Goal: Subscribe to service/newsletter

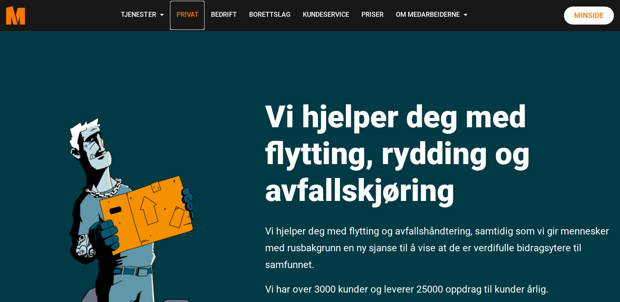
click at [183, 18] on link "Privat" at bounding box center [187, 15] width 34 height 29
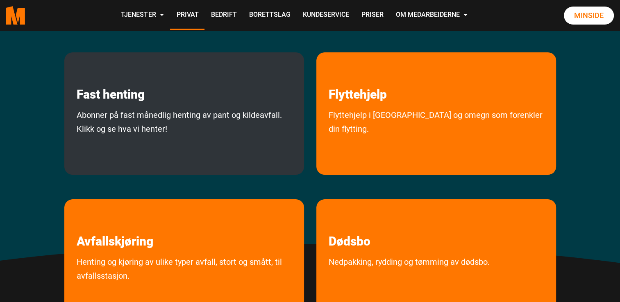
scroll to position [205, 0]
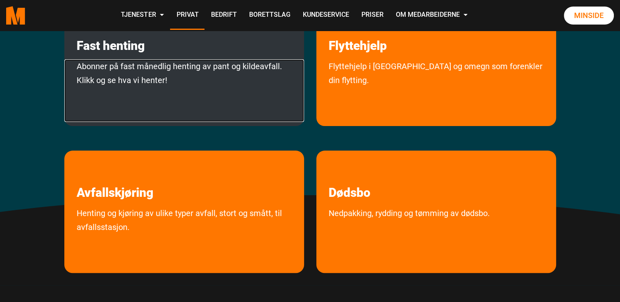
click at [226, 92] on link "Abonner på fast månedlig henting av pant og kildeavfall. Klikk og se hva vi hen…" at bounding box center [184, 90] width 240 height 63
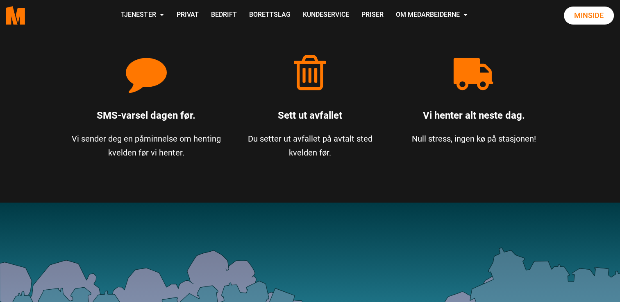
scroll to position [410, 0]
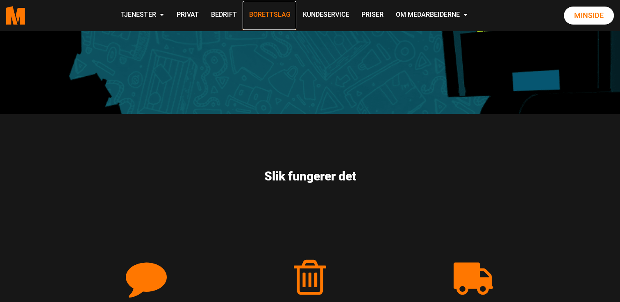
click at [265, 10] on link "Borettslag" at bounding box center [269, 15] width 54 height 29
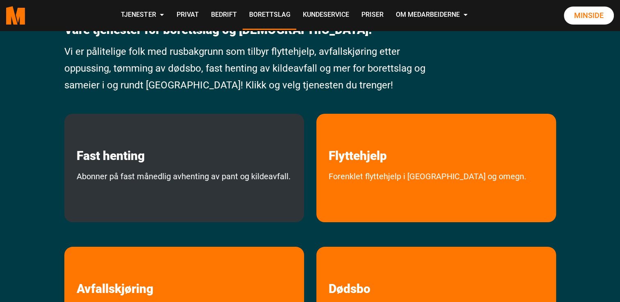
scroll to position [164, 0]
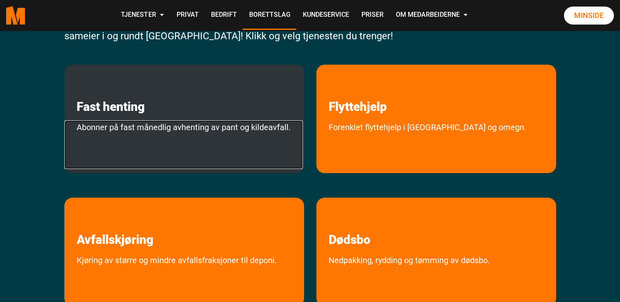
click at [232, 120] on link "Abonner på fast månedlig avhenting av pant og kildeavfall." at bounding box center [183, 144] width 238 height 49
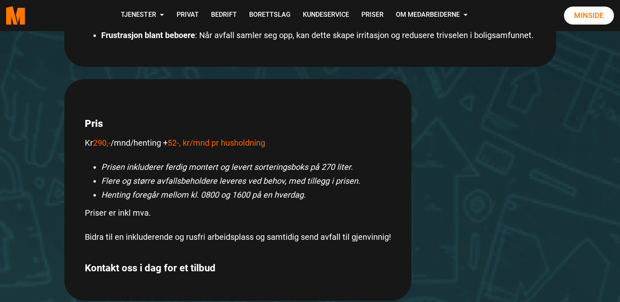
scroll to position [573, 0]
